Goal: Information Seeking & Learning: Check status

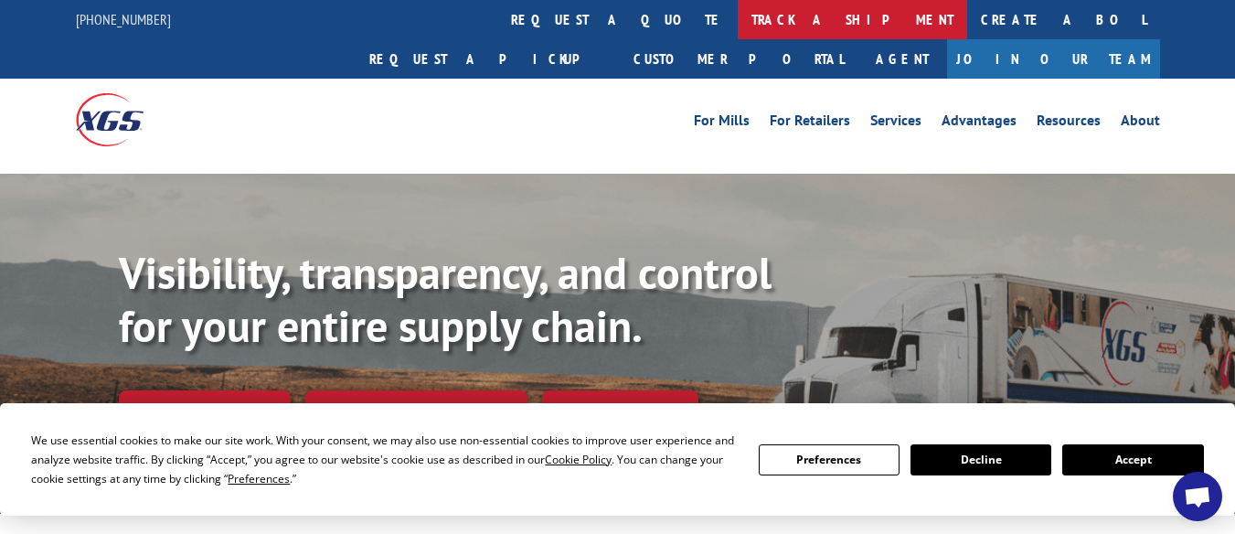
click at [738, 13] on link "track a shipment" at bounding box center [853, 19] width 230 height 39
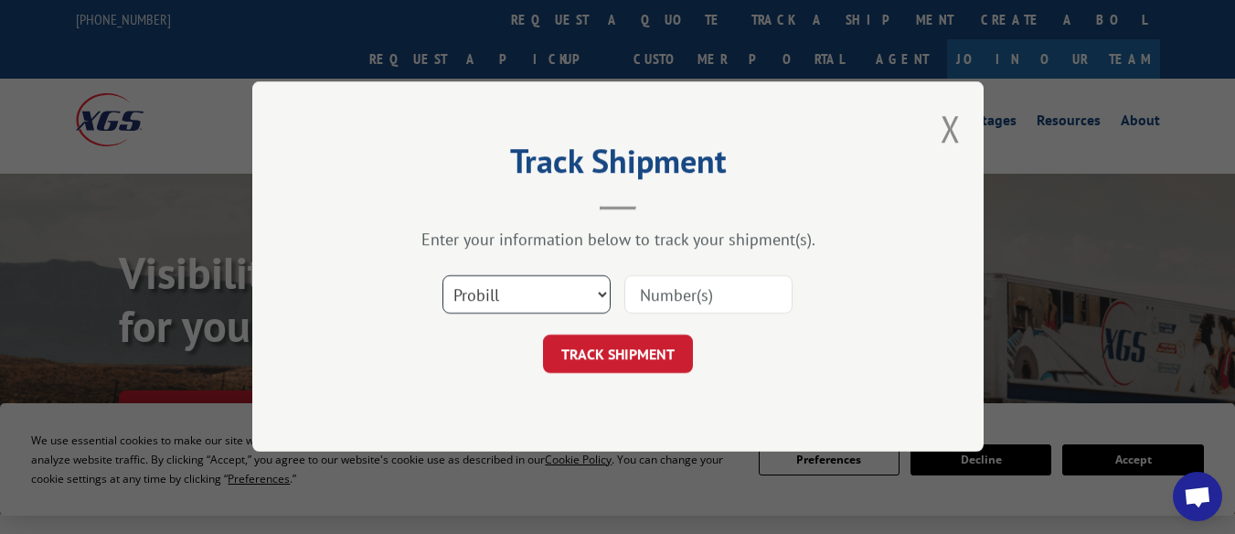
click at [599, 293] on select "Select category... Probill BOL PO" at bounding box center [527, 295] width 168 height 38
select select "bol"
click at [443, 276] on select "Select category... Probill BOL PO" at bounding box center [527, 295] width 168 height 38
click at [712, 295] on input at bounding box center [709, 295] width 168 height 38
paste input "7080702"
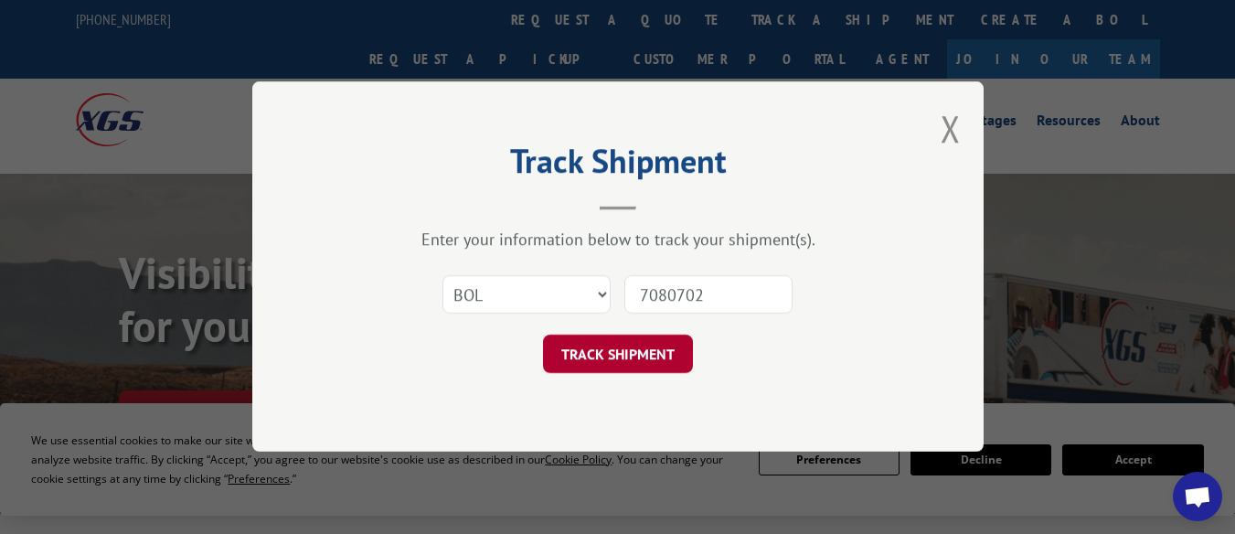
type input "7080702"
click at [610, 358] on button "TRACK SHIPMENT" at bounding box center [618, 355] width 150 height 38
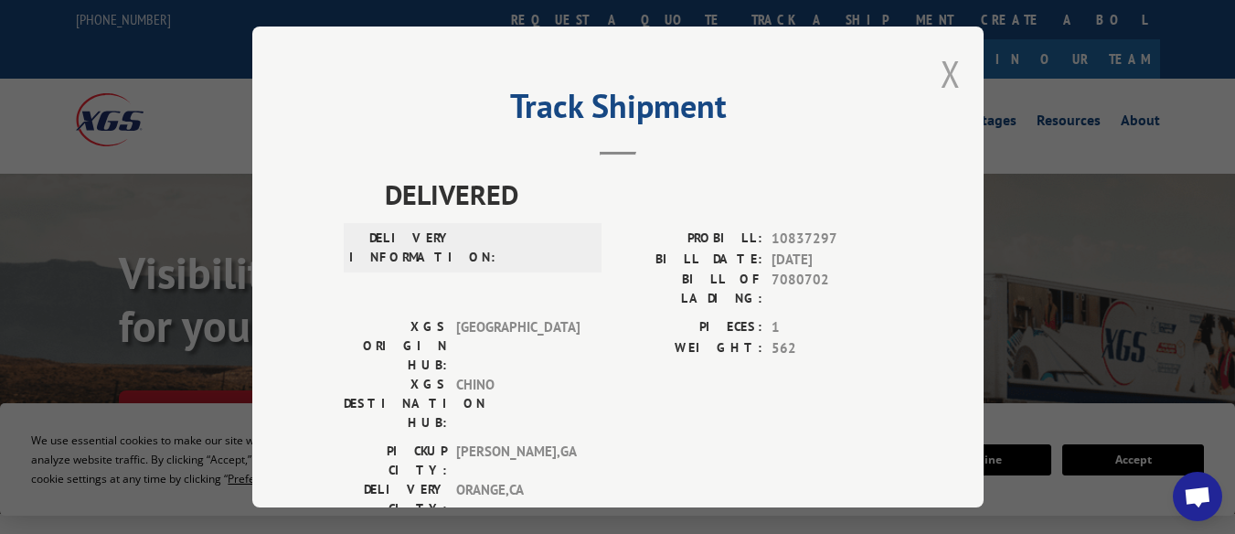
click at [943, 69] on button "Close modal" at bounding box center [951, 73] width 20 height 48
